Goal: Task Accomplishment & Management: Manage account settings

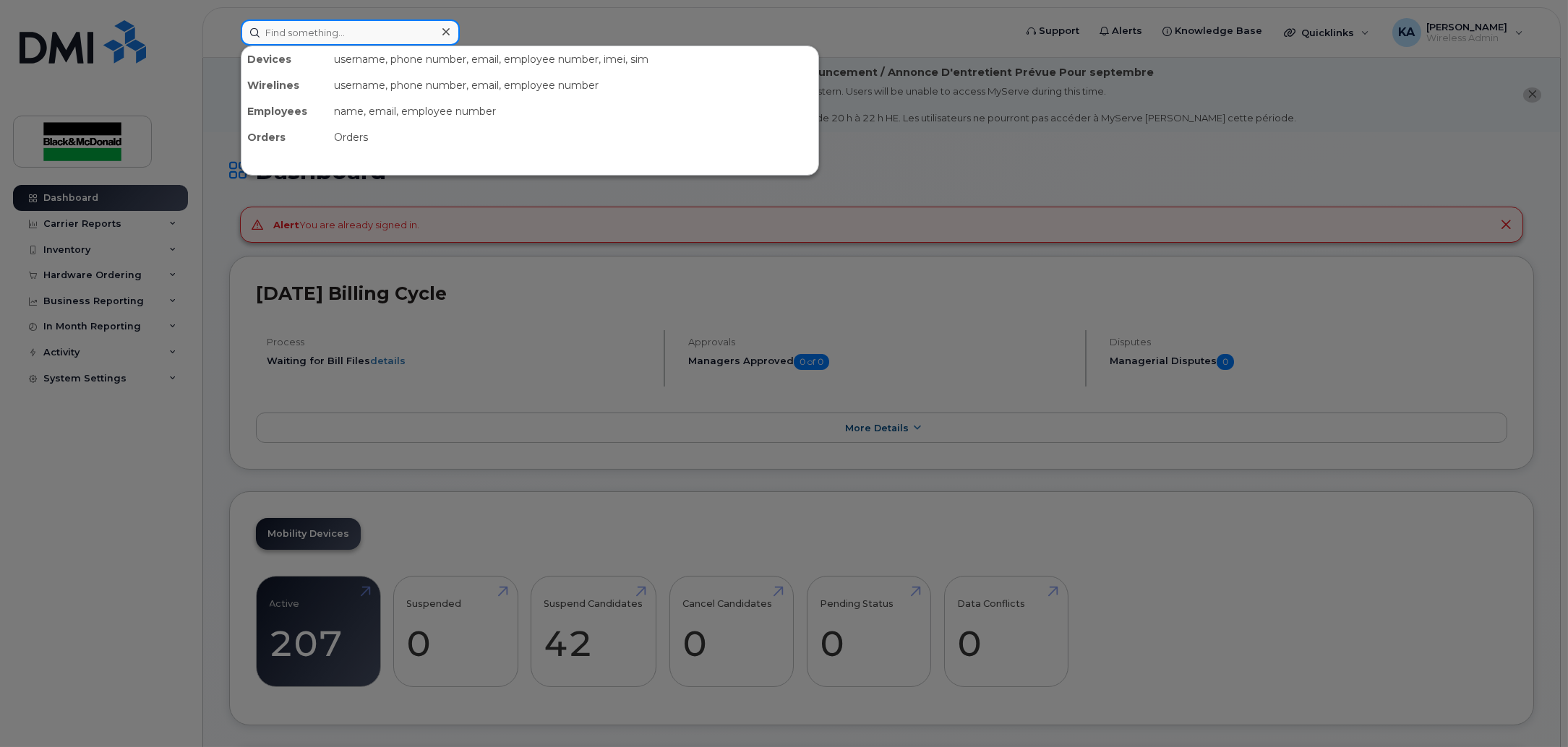
click at [421, 34] on input at bounding box center [350, 32] width 219 height 26
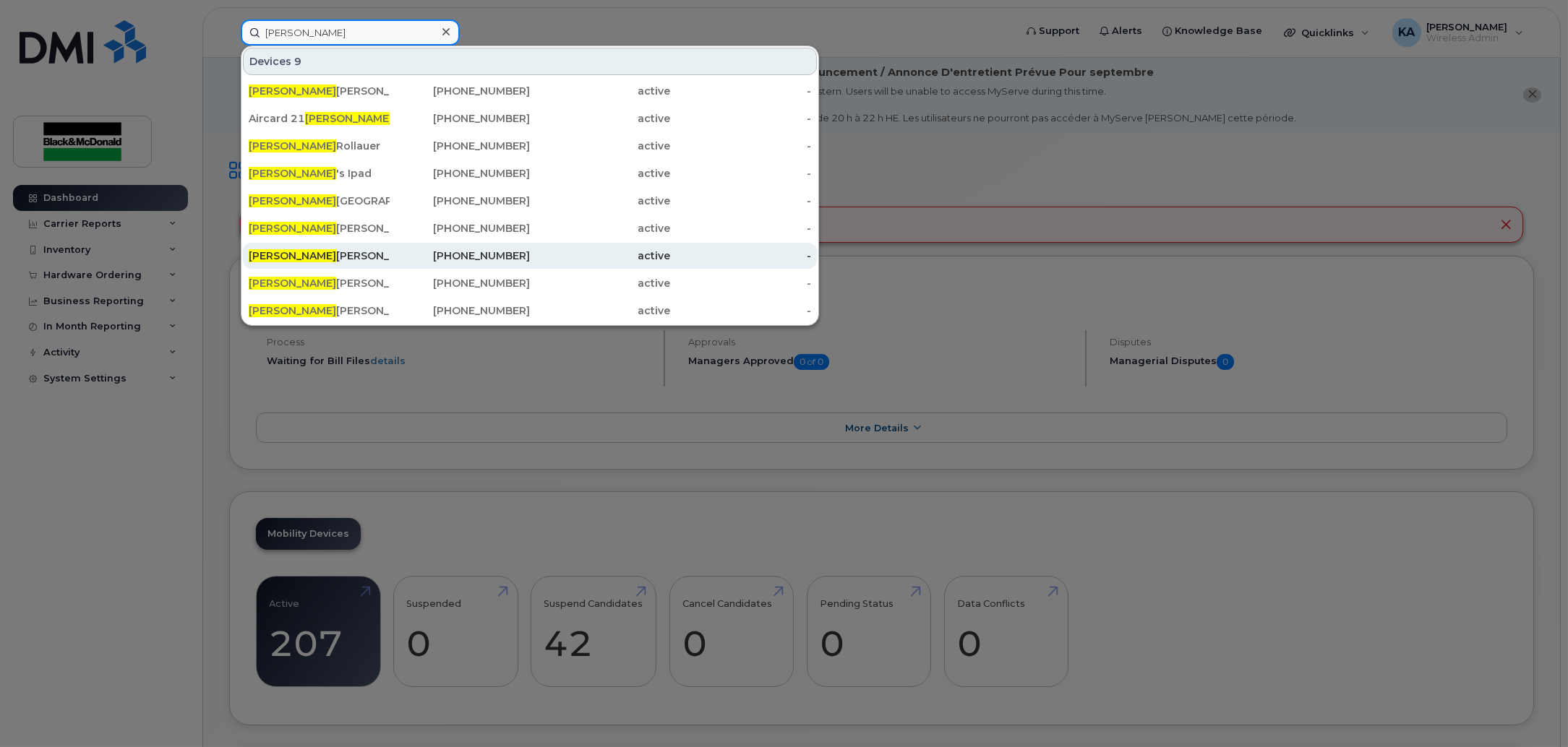
type input "[PERSON_NAME]"
click at [356, 251] on div "[PERSON_NAME]" at bounding box center [319, 256] width 141 height 14
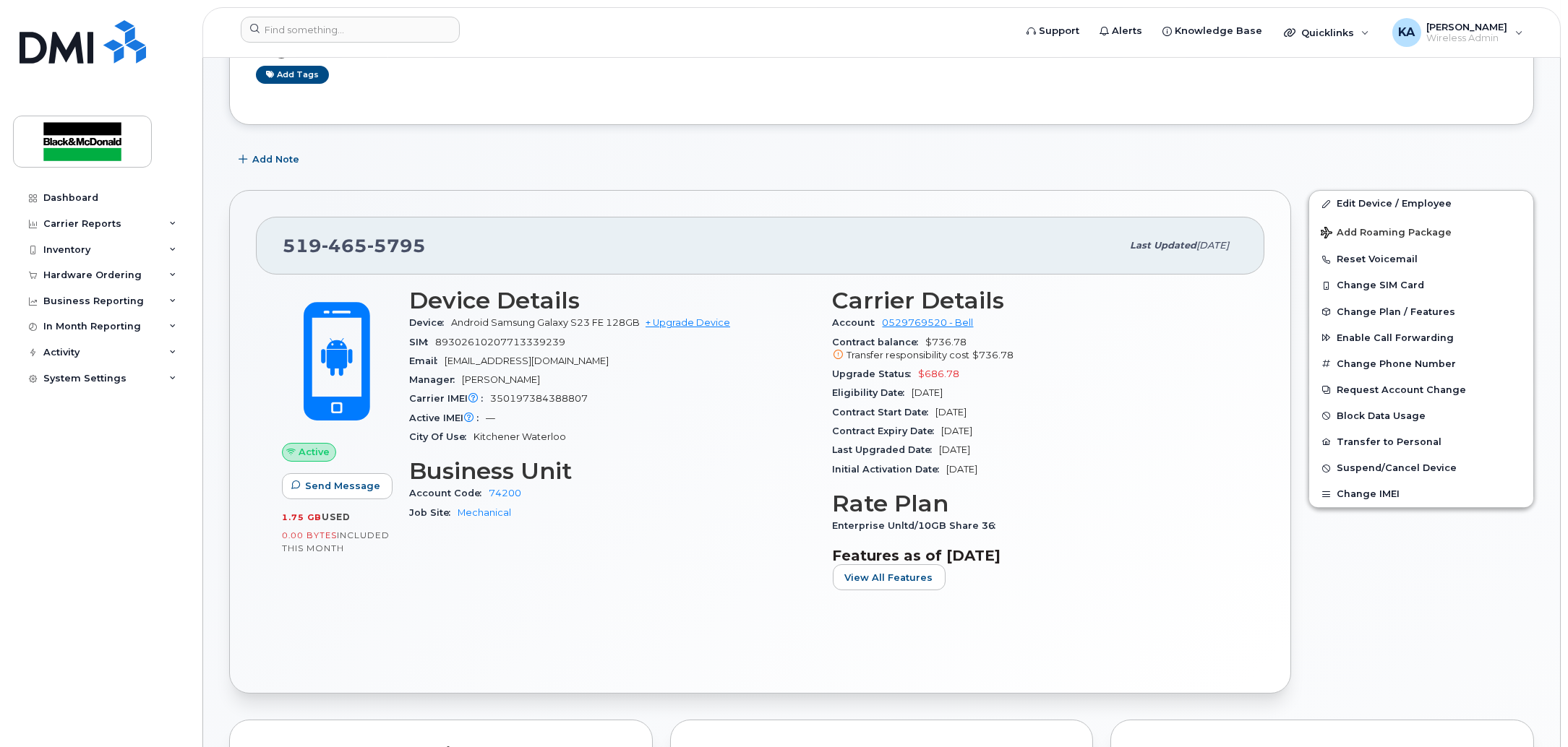
scroll to position [270, 0]
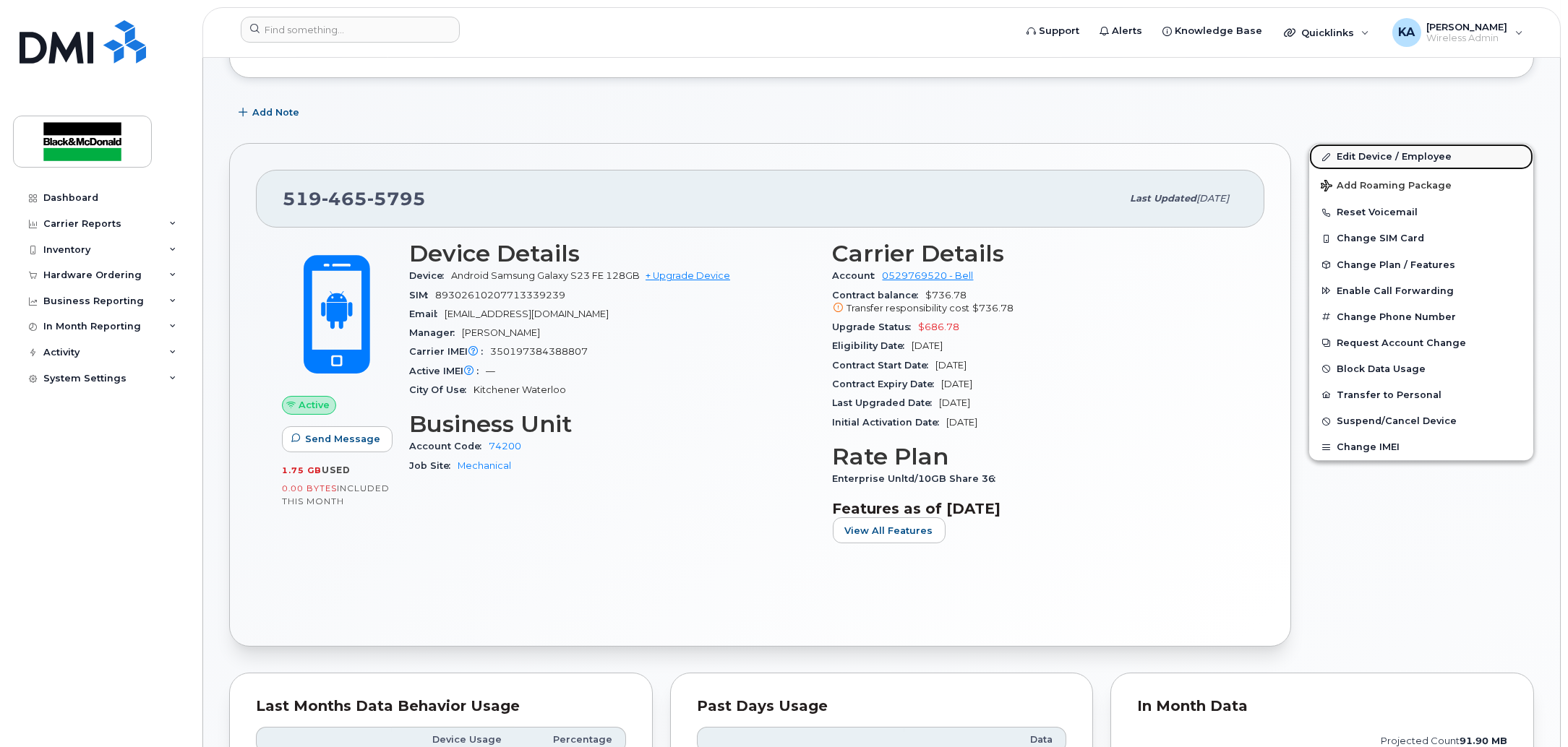
click at [1380, 159] on link "Edit Device / Employee" at bounding box center [1421, 157] width 224 height 26
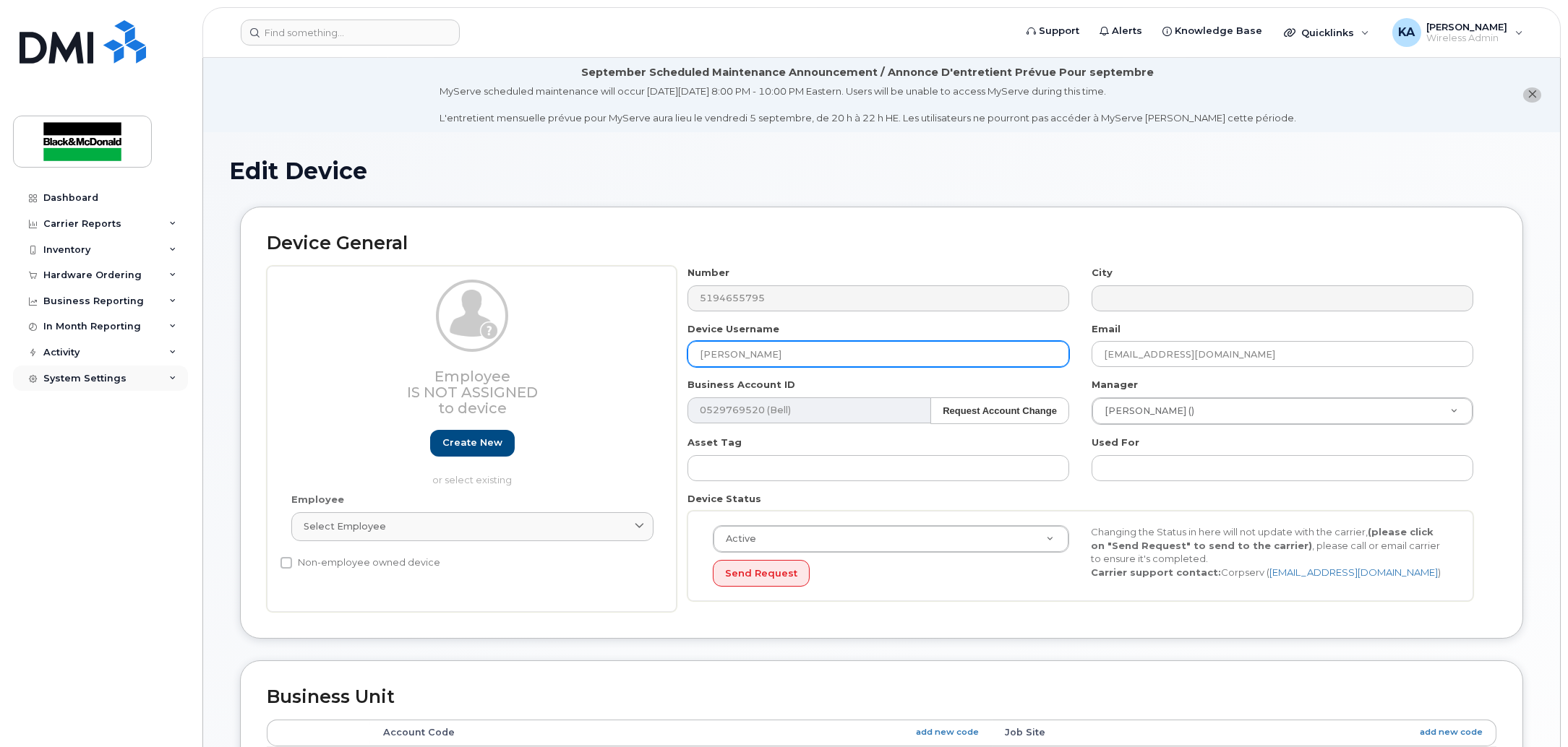
drag, startPoint x: 777, startPoint y: 355, endPoint x: 23, endPoint y: 382, distance: 754.5
click at [329, 393] on div "Employee Is not assigned to device Create new or select existing Employee Selec…" at bounding box center [881, 439] width 1230 height 346
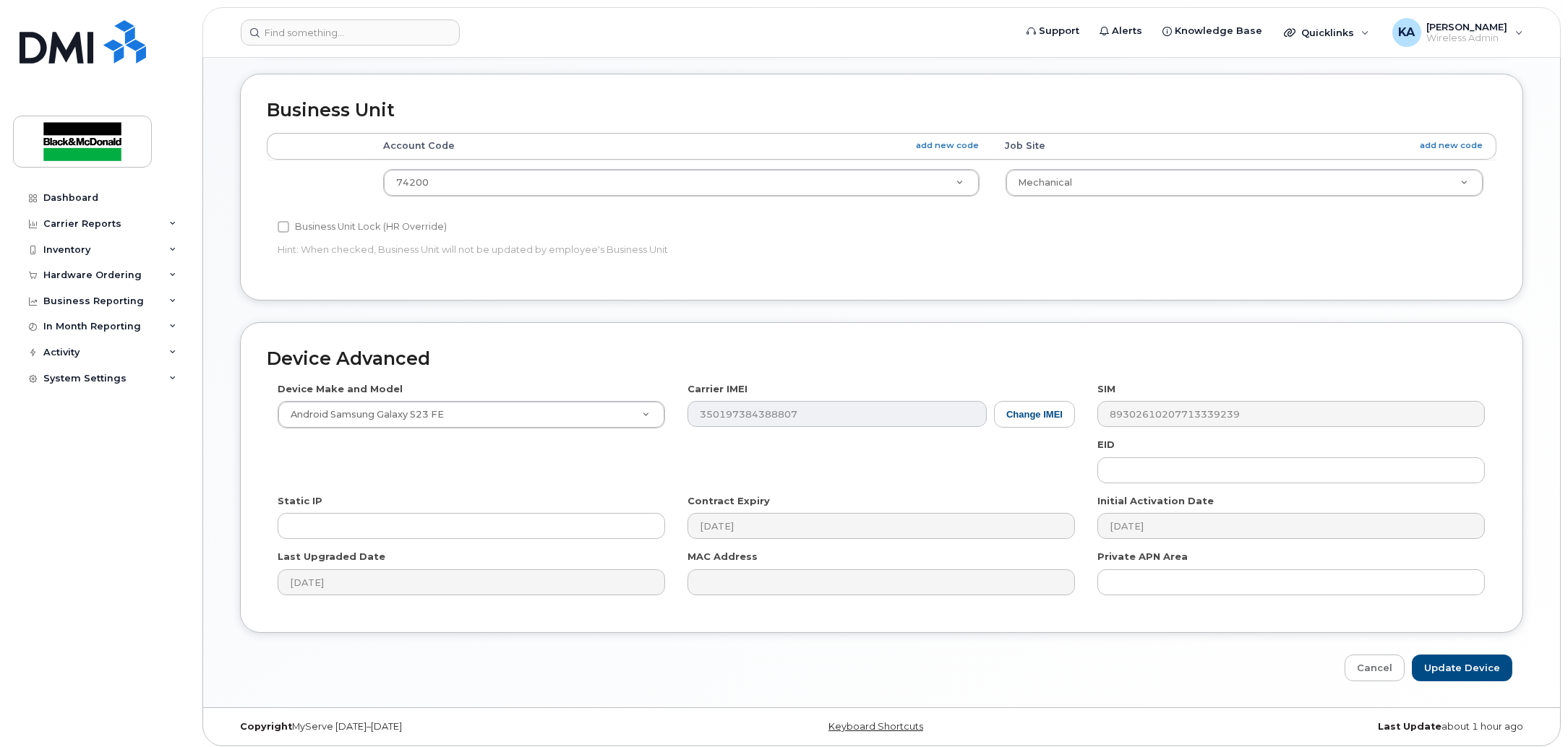
scroll to position [596, 0]
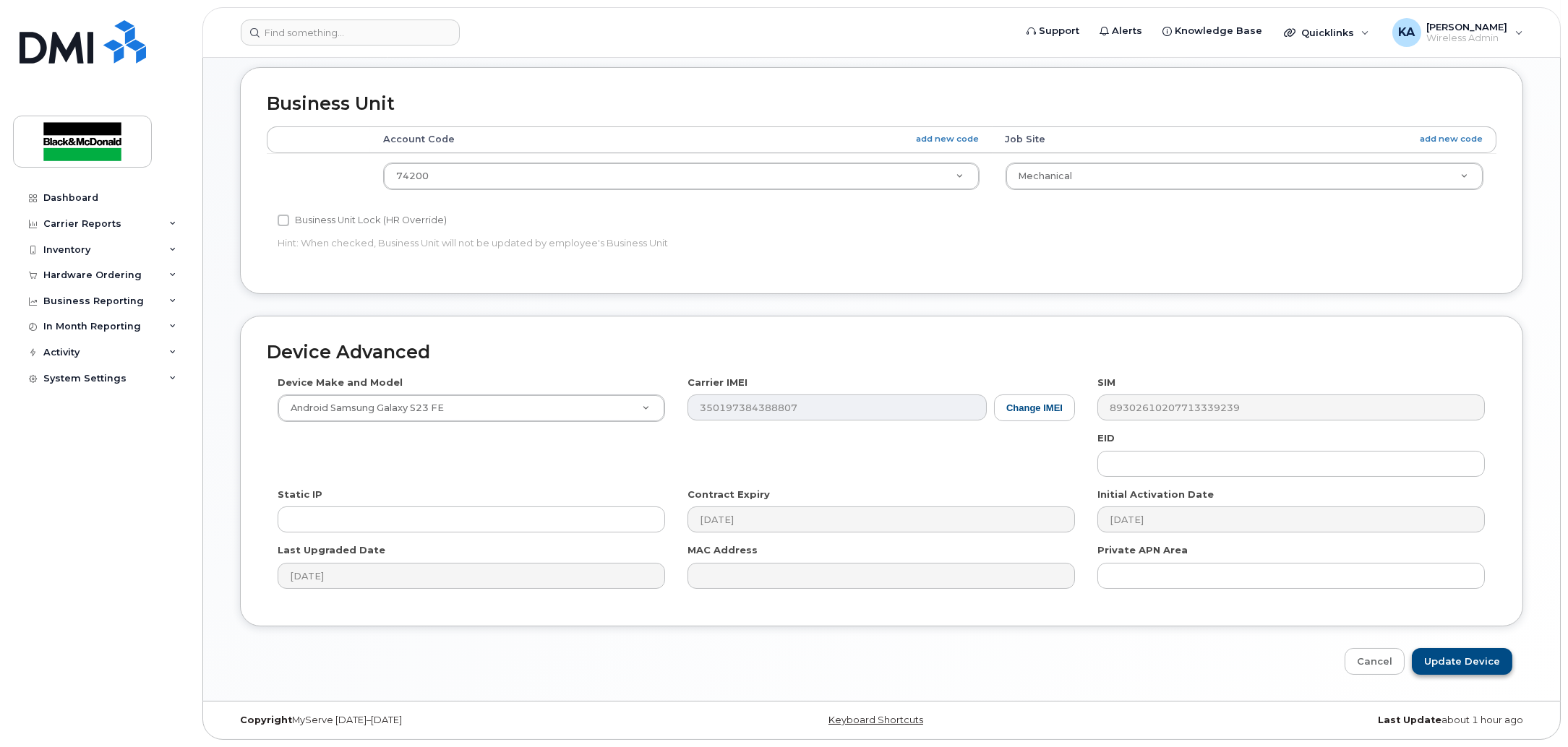
type input "Spare MN"
click at [1471, 665] on input "Update Device" at bounding box center [1462, 661] width 101 height 27
type input "Saving..."
